Goal: Information Seeking & Learning: Learn about a topic

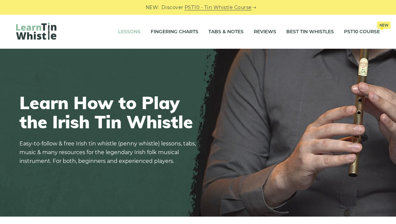
click at [123, 30] on link "Lessons" at bounding box center [129, 31] width 22 height 17
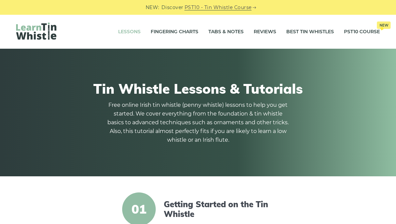
click at [39, 35] on img at bounding box center [36, 30] width 40 height 17
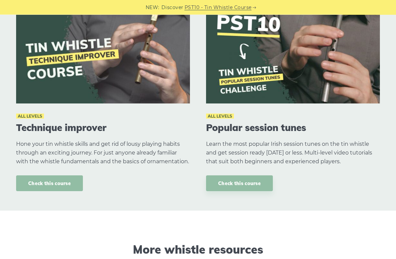
scroll to position [770, 0]
click at [51, 177] on link "Check this course" at bounding box center [49, 183] width 67 height 16
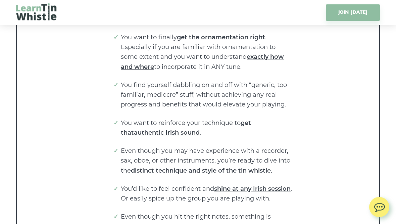
scroll to position [1372, 0]
